Goal: Task Accomplishment & Management: Use online tool/utility

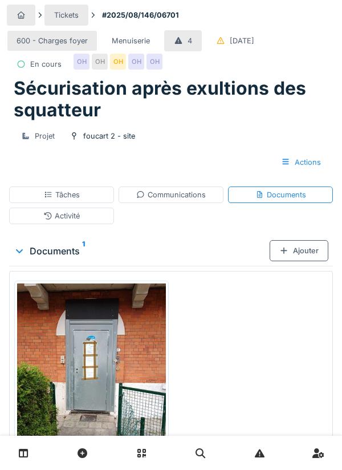
click at [298, 261] on div "Ajouter" at bounding box center [299, 250] width 59 height 21
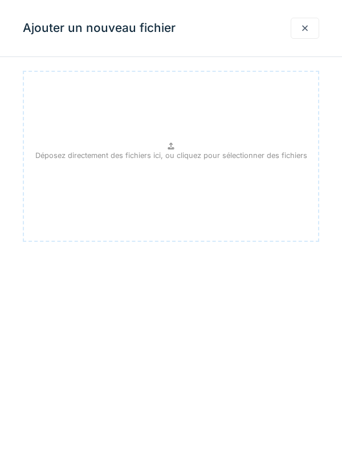
click at [154, 154] on p "Déposez directement des fichiers ici, ou cliquez pour sélectionner des fichiers" at bounding box center [171, 155] width 272 height 11
type input "**********"
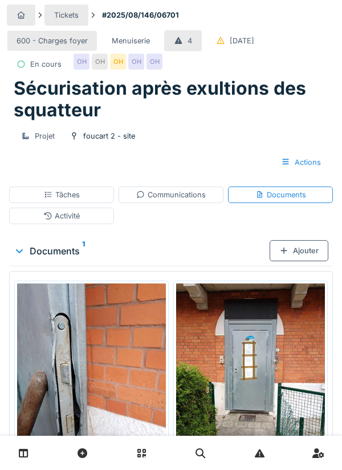
click at [71, 200] on div "Tâches" at bounding box center [62, 194] width 36 height 11
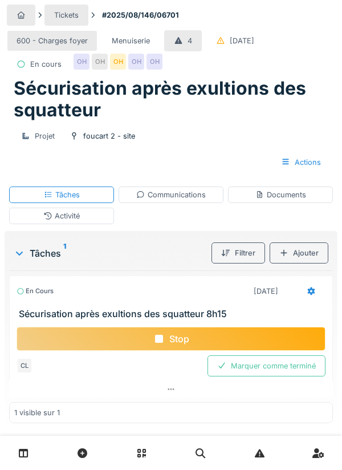
click at [167, 351] on div "Stop" at bounding box center [171, 339] width 309 height 24
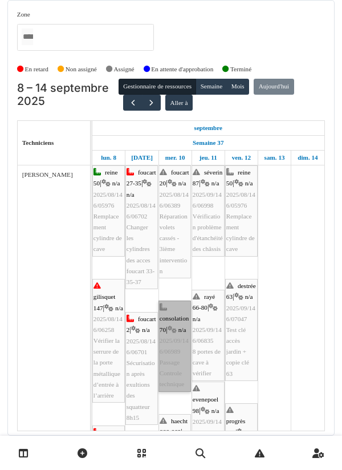
click at [175, 361] on link "consolation 70 | n/a 2025/09/146/06989 Passage Controle technique" at bounding box center [175, 346] width 33 height 91
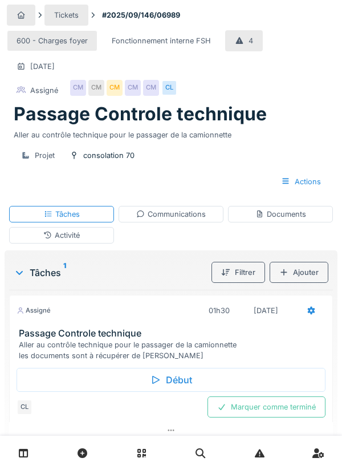
click at [163, 383] on div "Début" at bounding box center [171, 380] width 309 height 24
